Goal: Browse casually

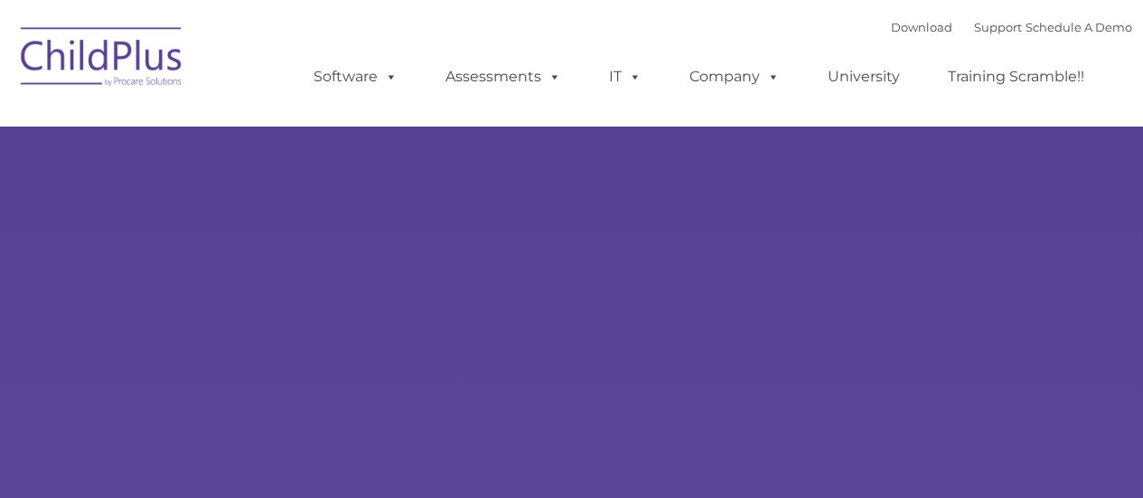
type input ""
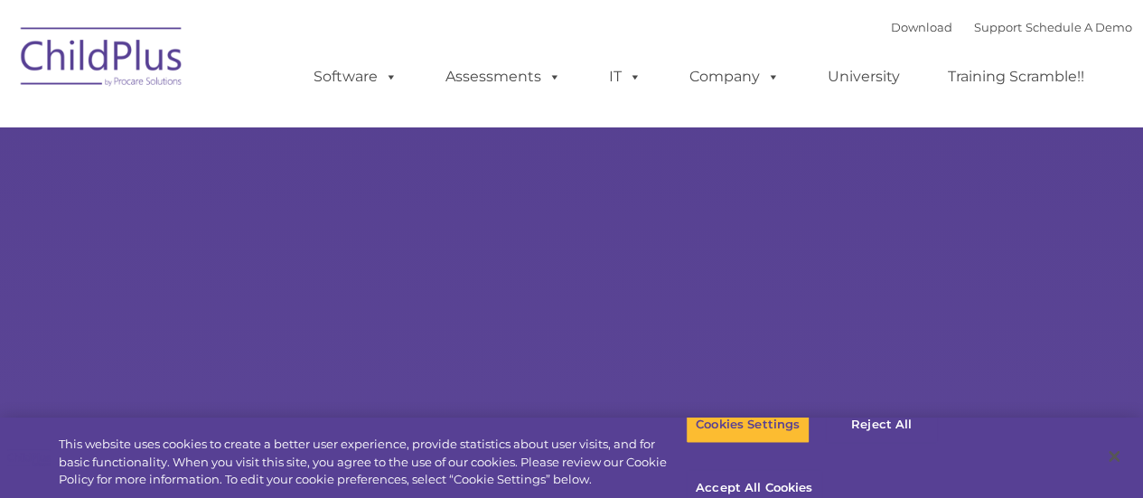
select select "MEDIUM"
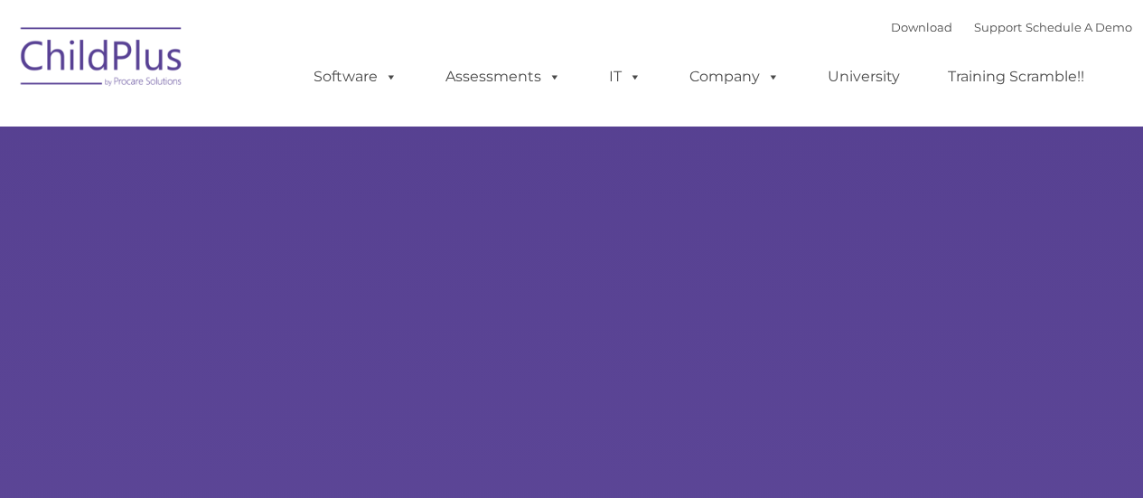
type input ""
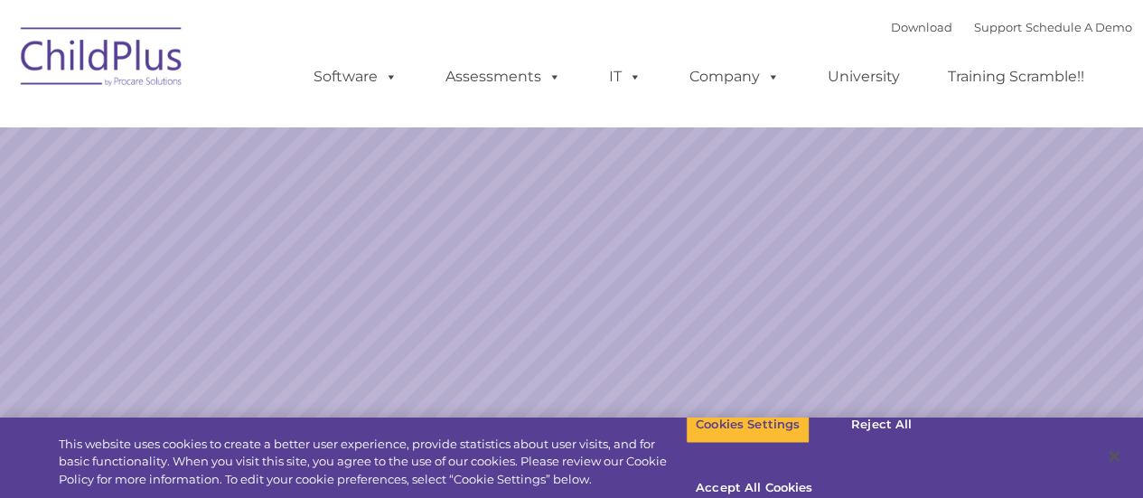
select select "MEDIUM"
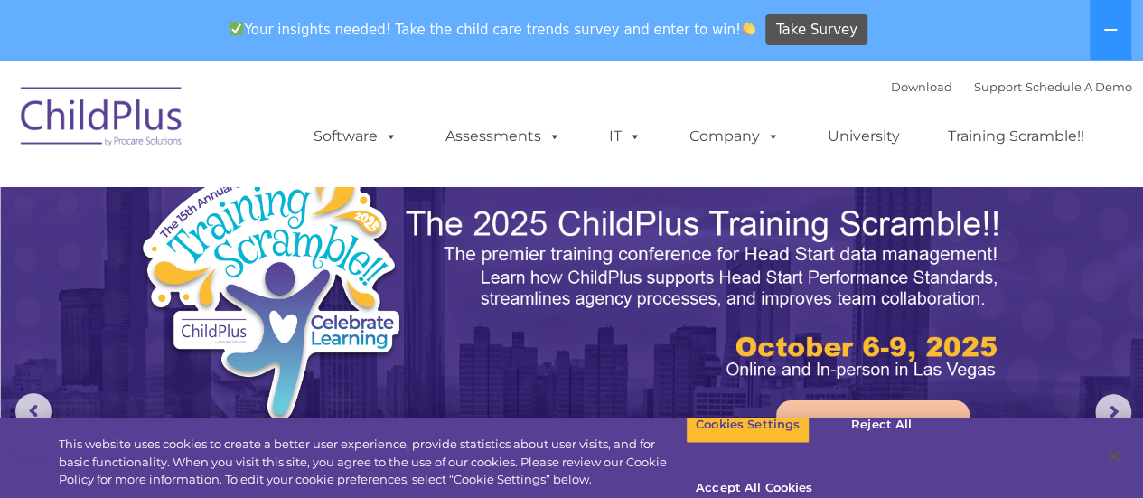
click at [1141, 155] on nav "Download Support | Schedule A Demo  MENU MENU Software ChildPlus: The original…" at bounding box center [571, 123] width 1143 height 127
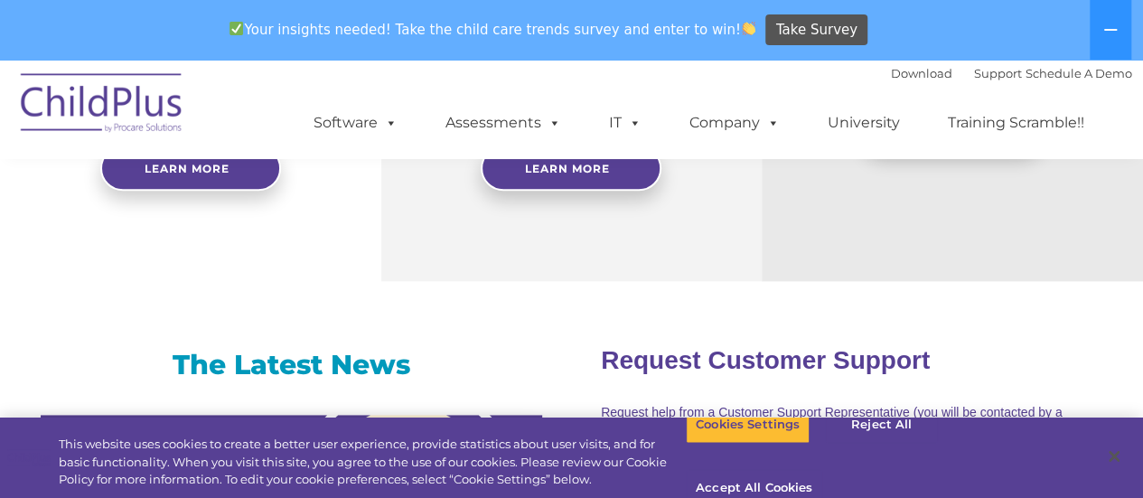
scroll to position [580, 0]
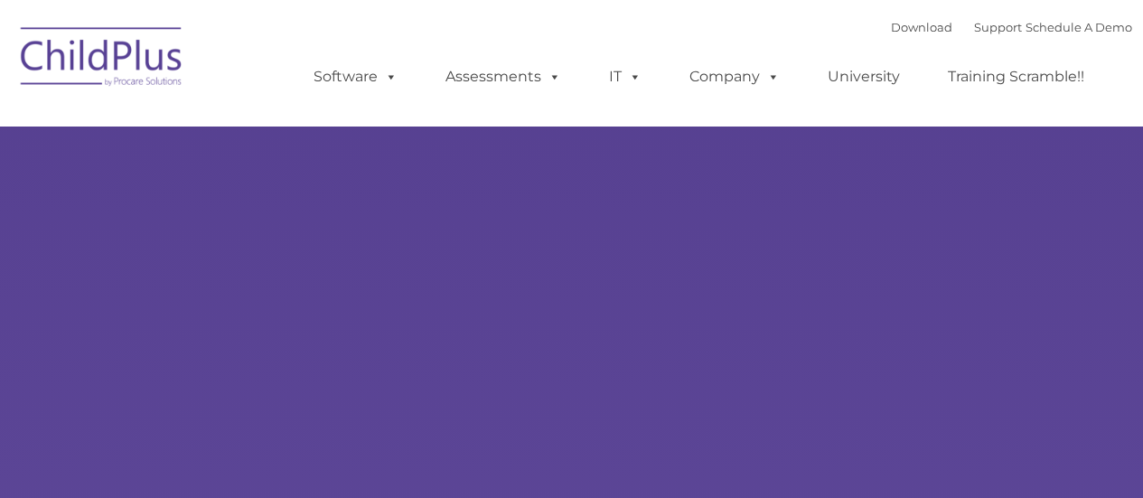
type input ""
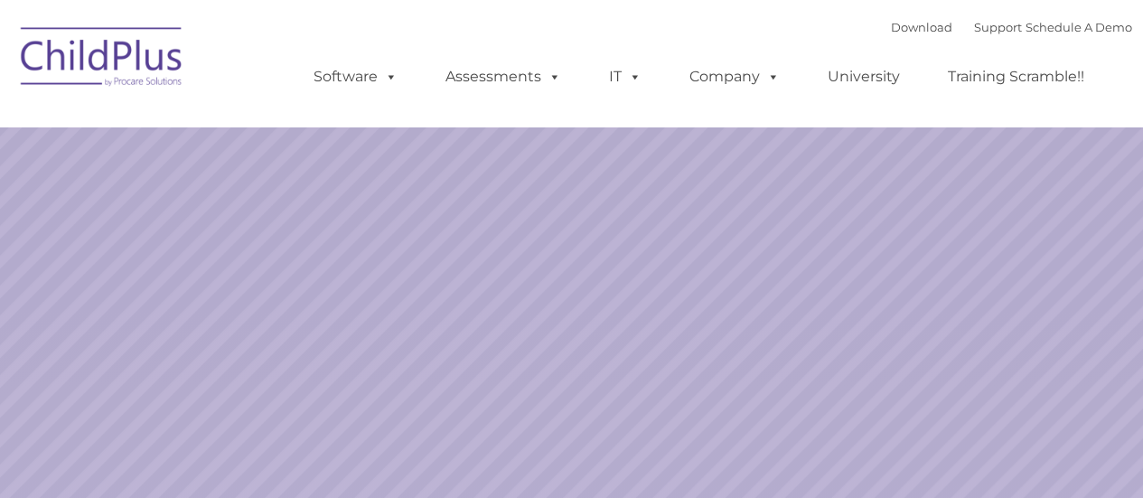
select select "MEDIUM"
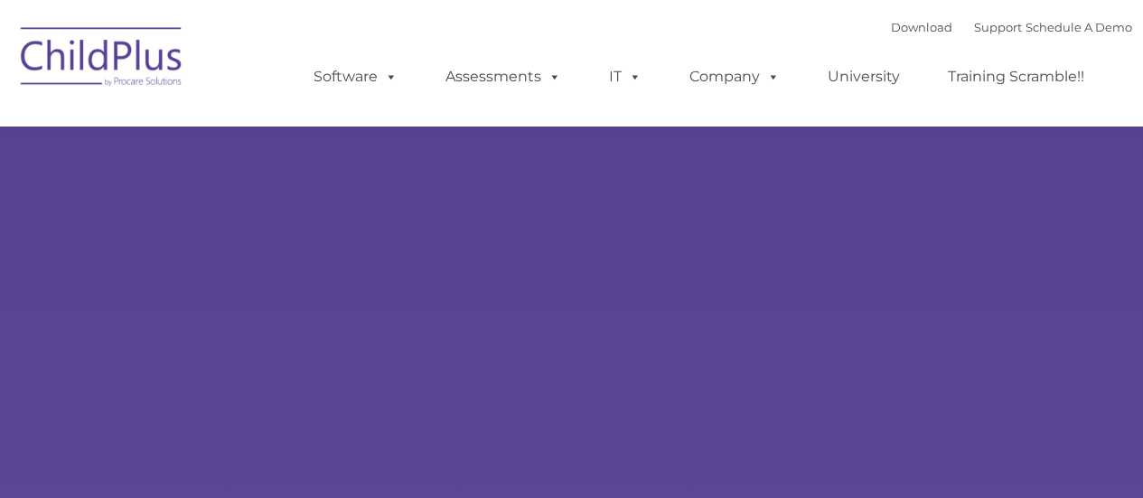
type input ""
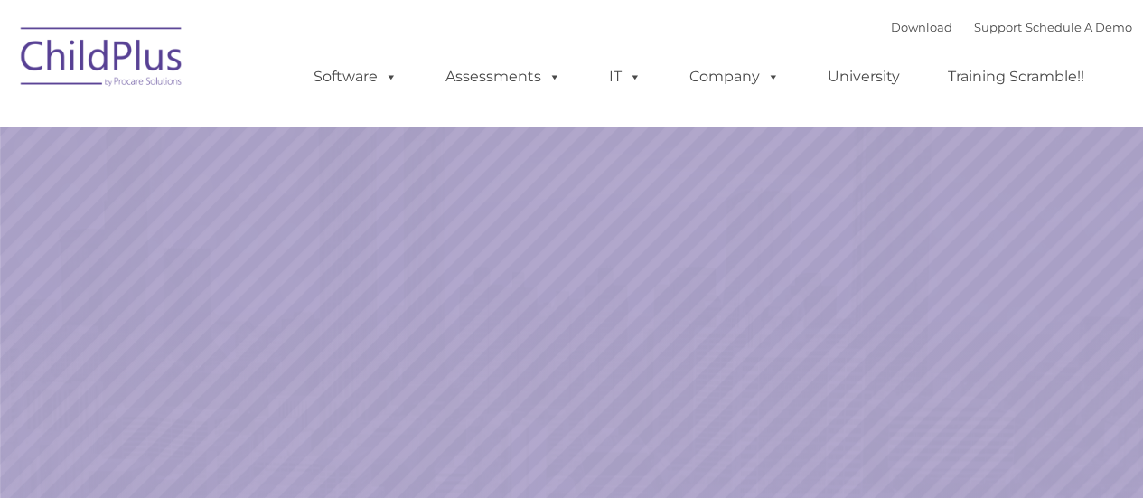
select select "MEDIUM"
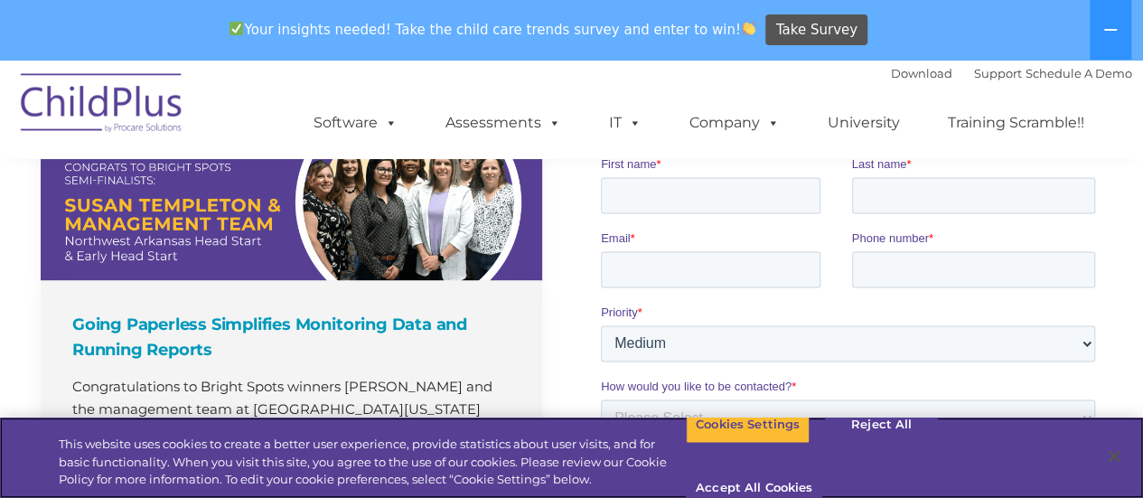
scroll to position [1742, 0]
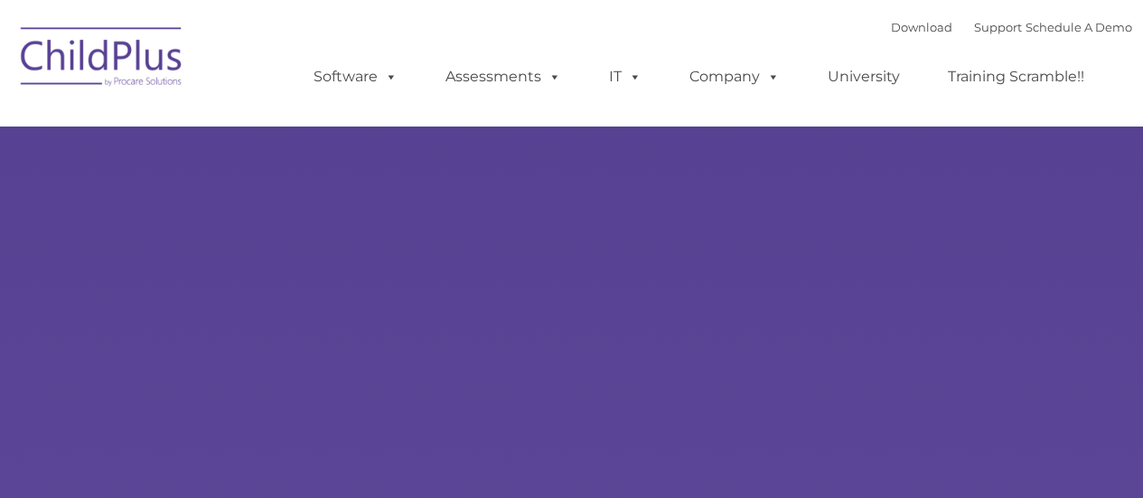
type input ""
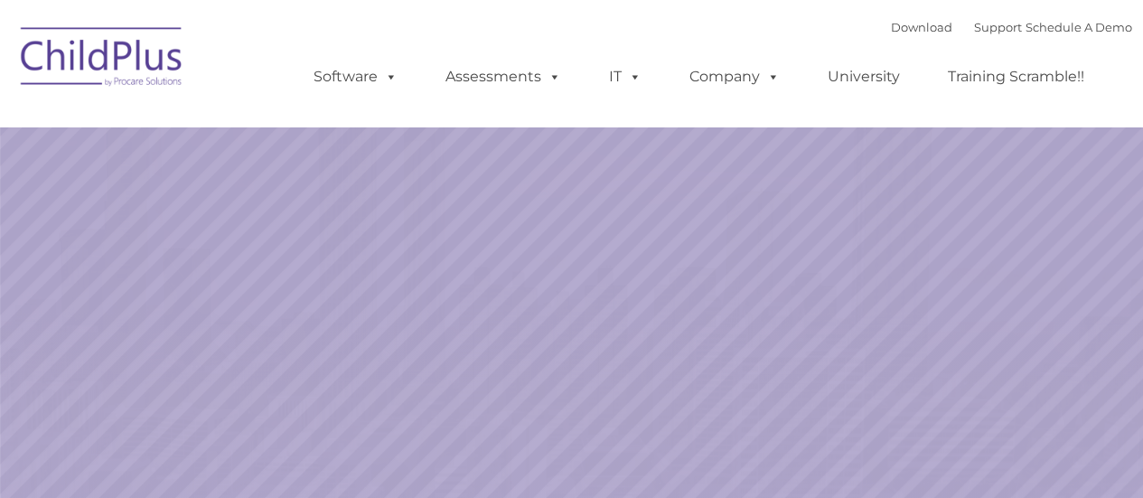
select select "MEDIUM"
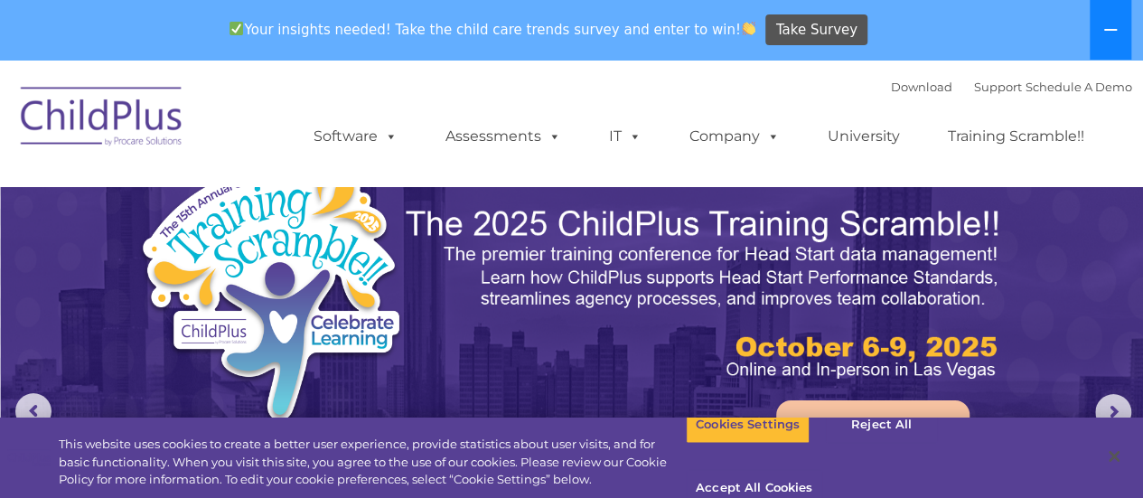
click at [1113, 27] on icon at bounding box center [1110, 30] width 14 height 14
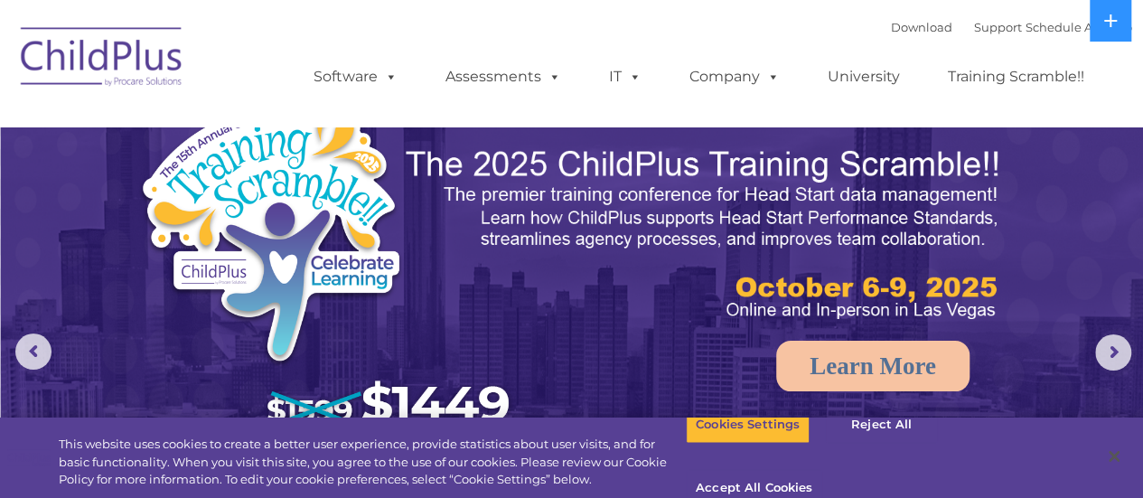
click at [1117, 332] on img at bounding box center [572, 359] width 1143 height 719
click at [1113, 350] on rs-arrow at bounding box center [1113, 352] width 36 height 36
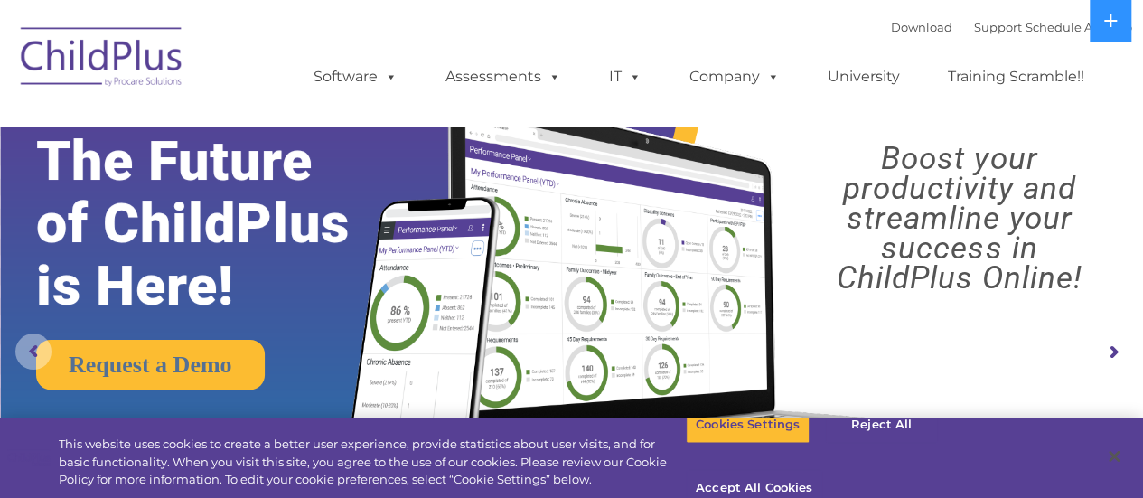
click at [33, 346] on rs-arrow at bounding box center [33, 351] width 36 height 36
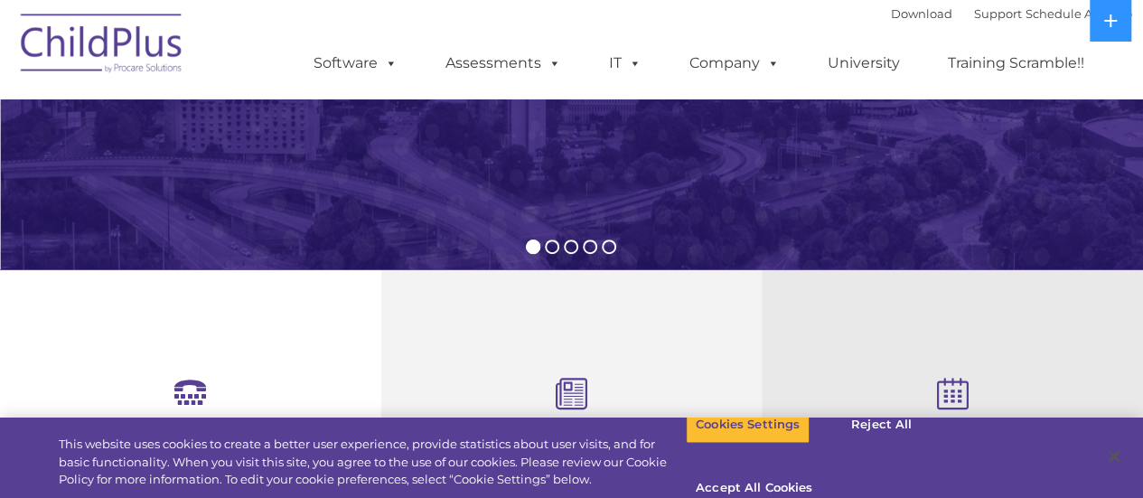
scroll to position [871, 0]
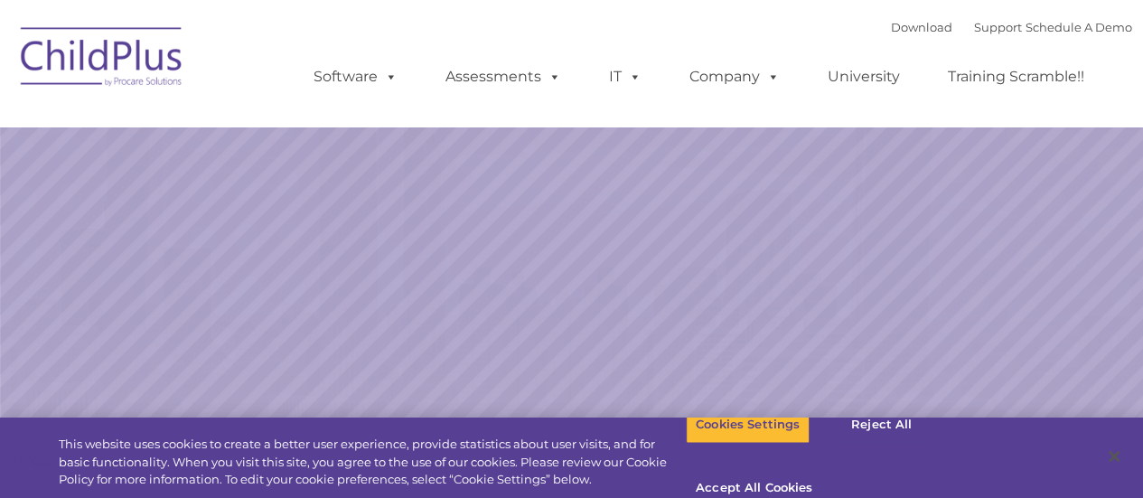
select select "MEDIUM"
